Goal: Navigation & Orientation: Find specific page/section

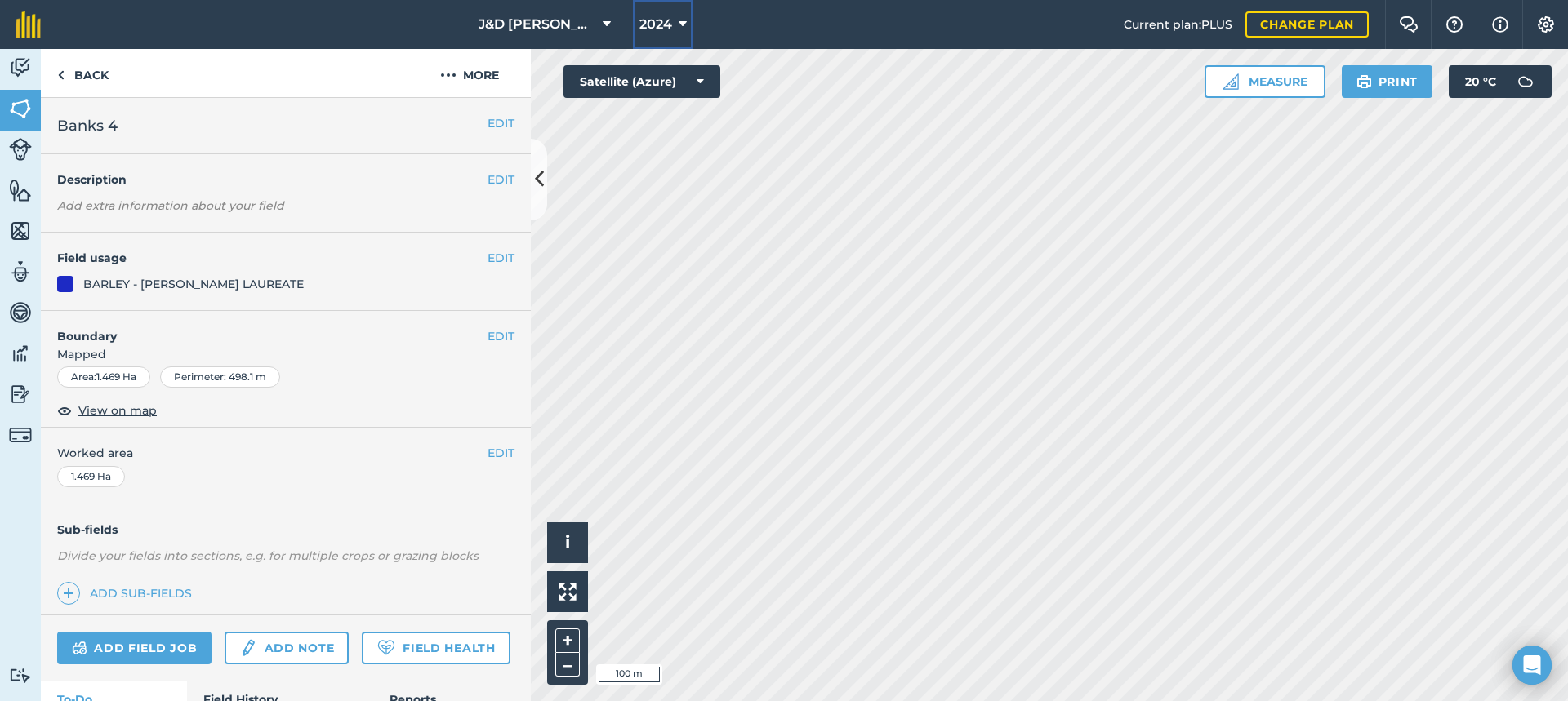
click at [680, 12] on button "2024" at bounding box center [663, 24] width 60 height 49
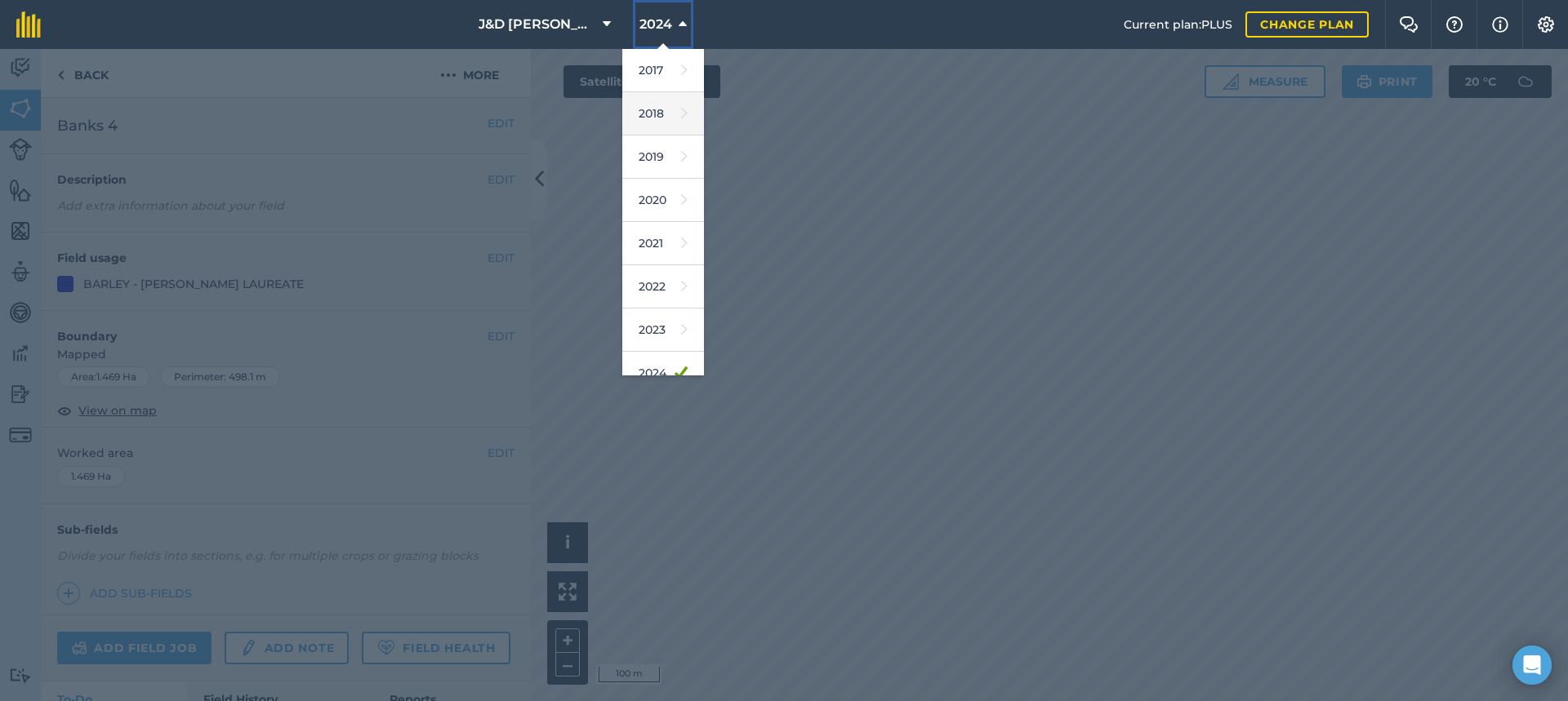
scroll to position [149, 0]
click at [658, 275] on link "2025" at bounding box center [663, 267] width 82 height 43
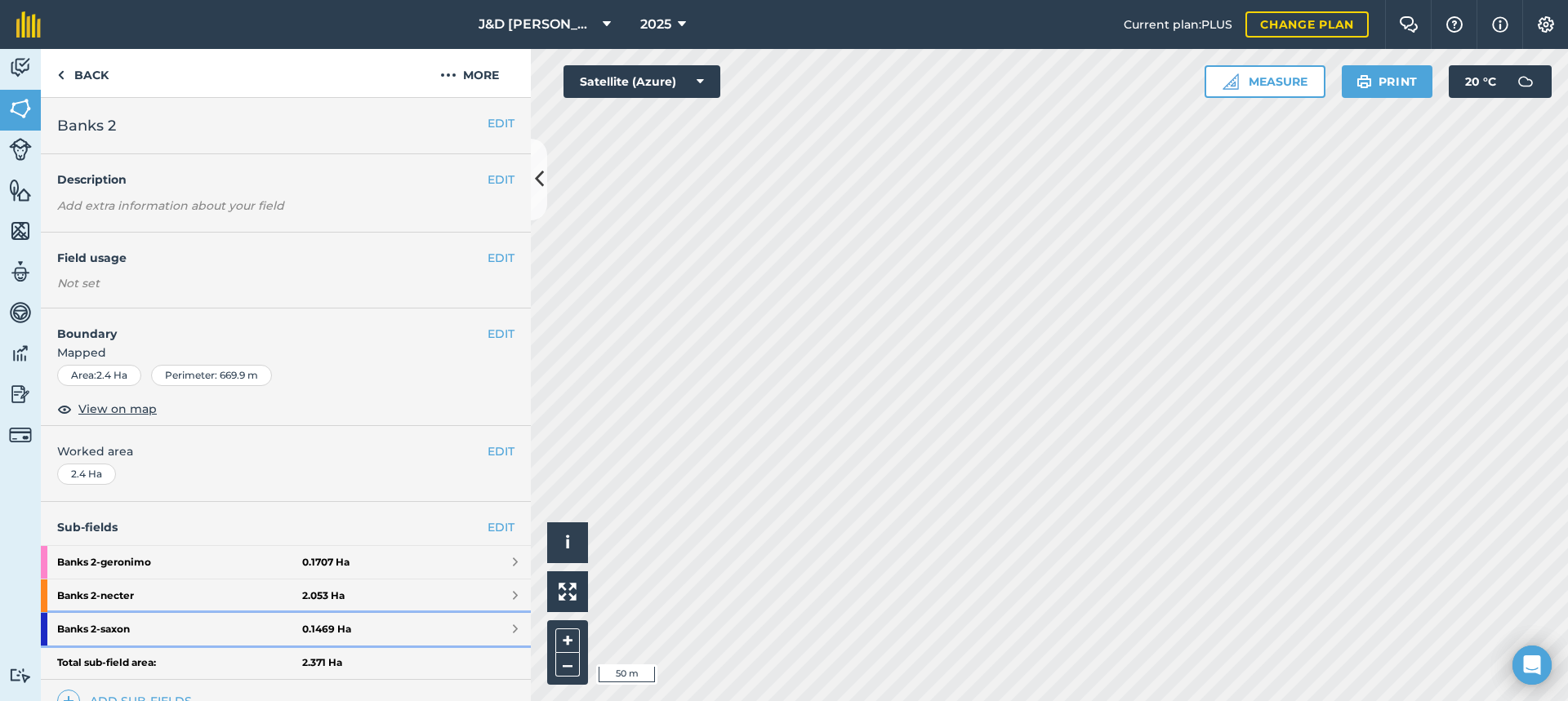
click at [168, 619] on strong "Banks 2 - saxon" at bounding box center [179, 629] width 245 height 33
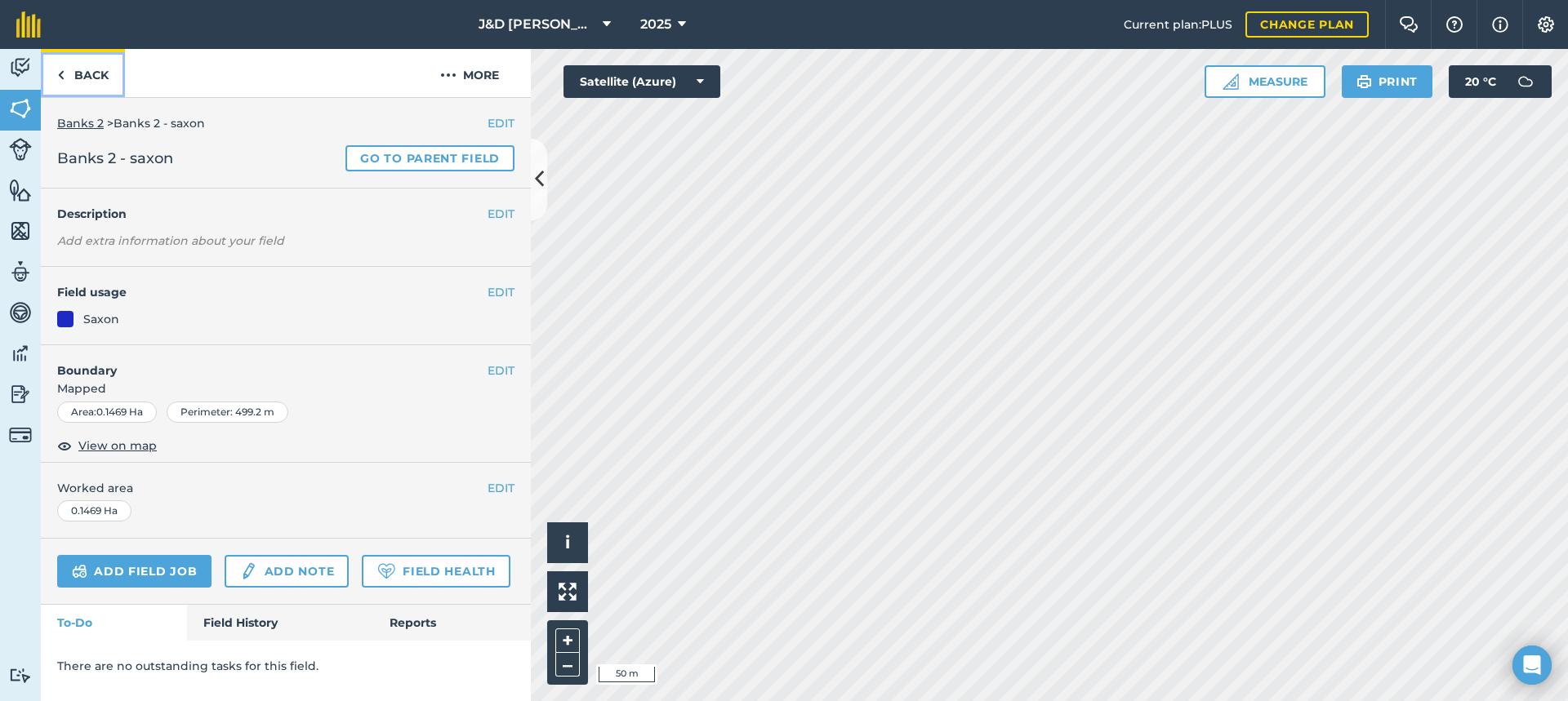
click at [92, 74] on link "Back" at bounding box center [83, 73] width 84 height 48
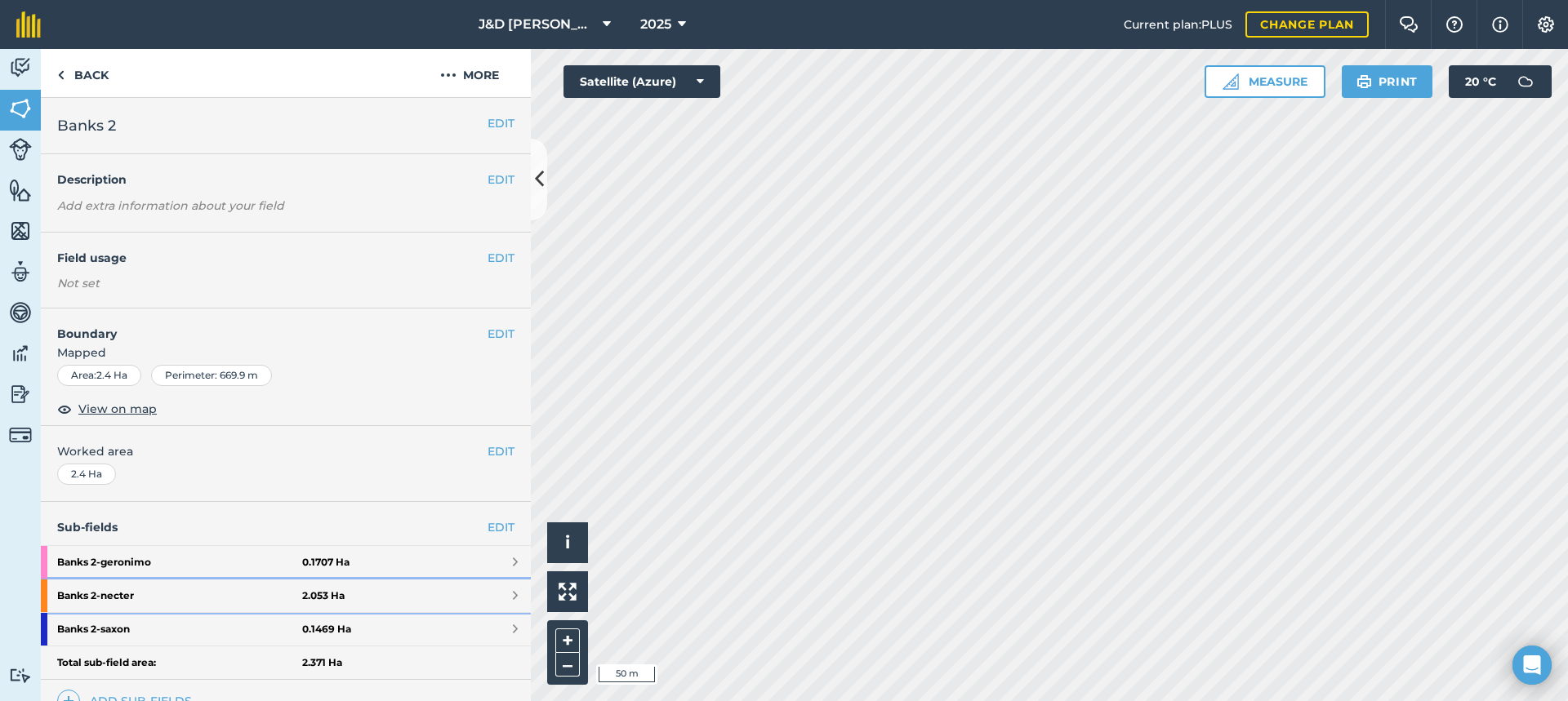
click at [189, 589] on strong "Banks 2 - necter" at bounding box center [179, 595] width 245 height 33
